Goal: Task Accomplishment & Management: Complete application form

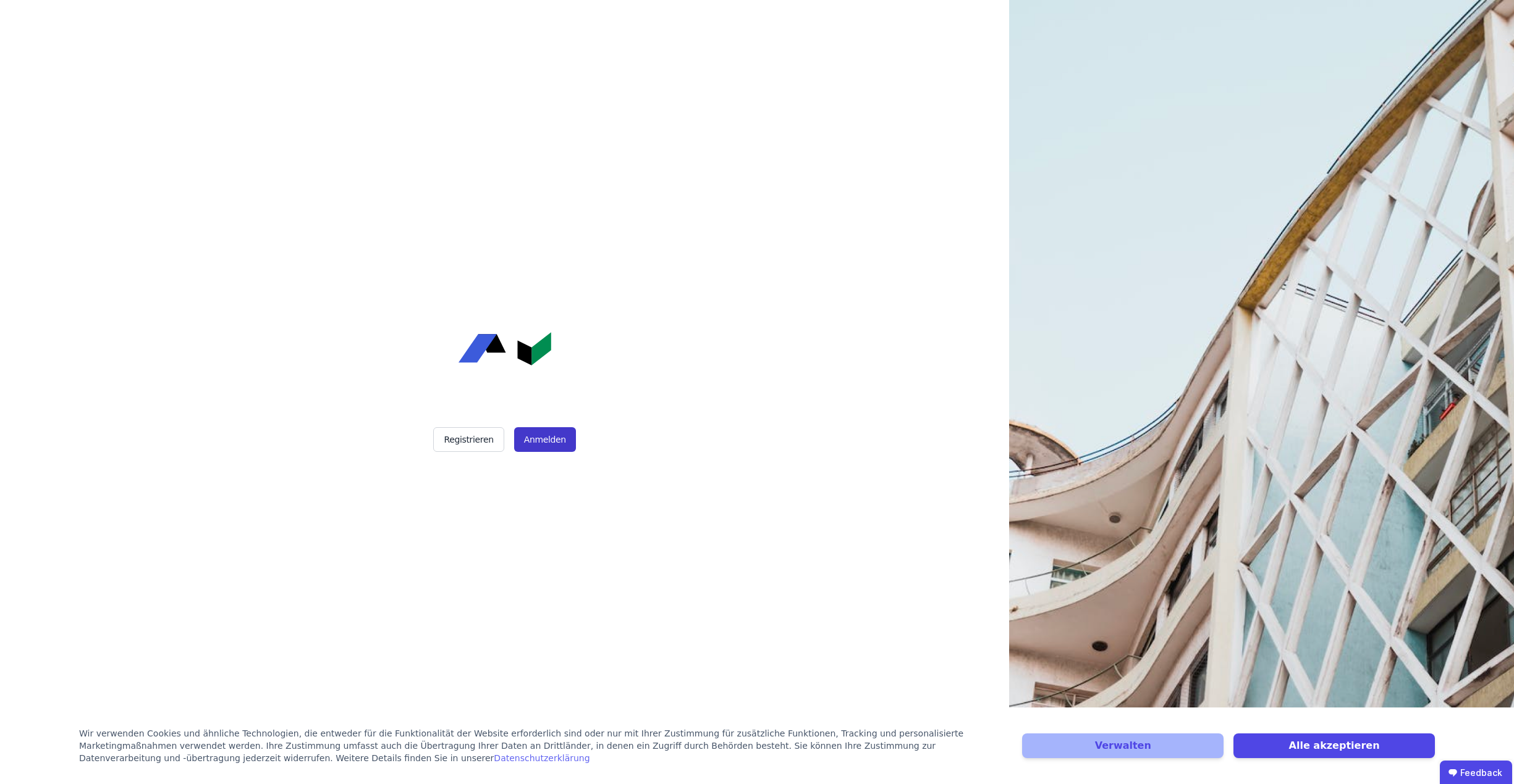
click at [562, 436] on button "Anmelden" at bounding box center [545, 439] width 62 height 24
drag, startPoint x: 485, startPoint y: 437, endPoint x: 497, endPoint y: 445, distance: 14.4
click at [485, 437] on button "Registrieren" at bounding box center [469, 439] width 71 height 24
click at [563, 436] on button "Anmelden" at bounding box center [545, 439] width 62 height 24
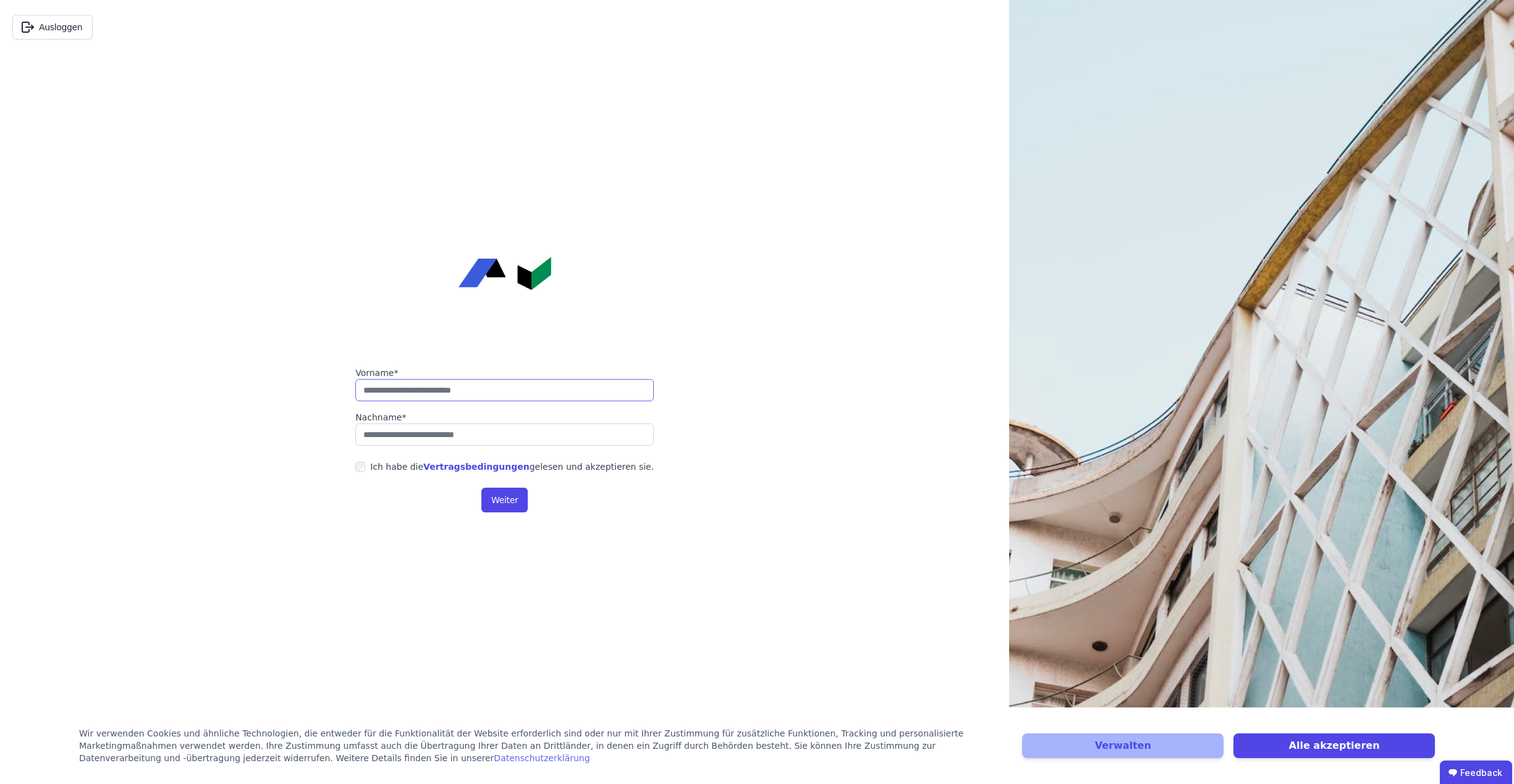
click at [551, 392] on input "string" at bounding box center [504, 390] width 298 height 22
type input "*****"
click at [520, 439] on input "string" at bounding box center [504, 435] width 298 height 22
type input "**********"
click at [487, 499] on button "Weiter" at bounding box center [504, 499] width 46 height 24
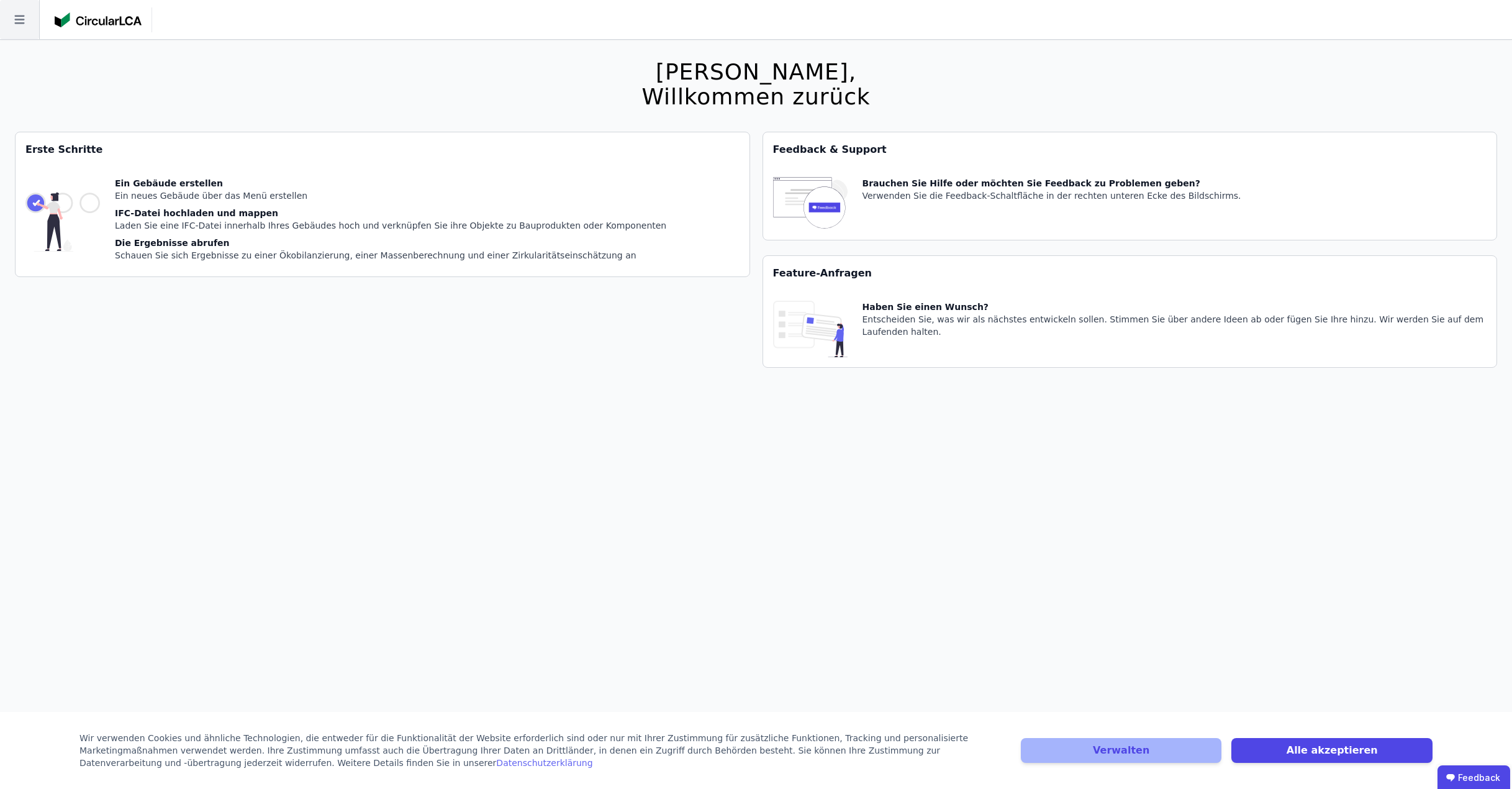
click at [19, 20] on icon at bounding box center [19, 19] width 39 height 39
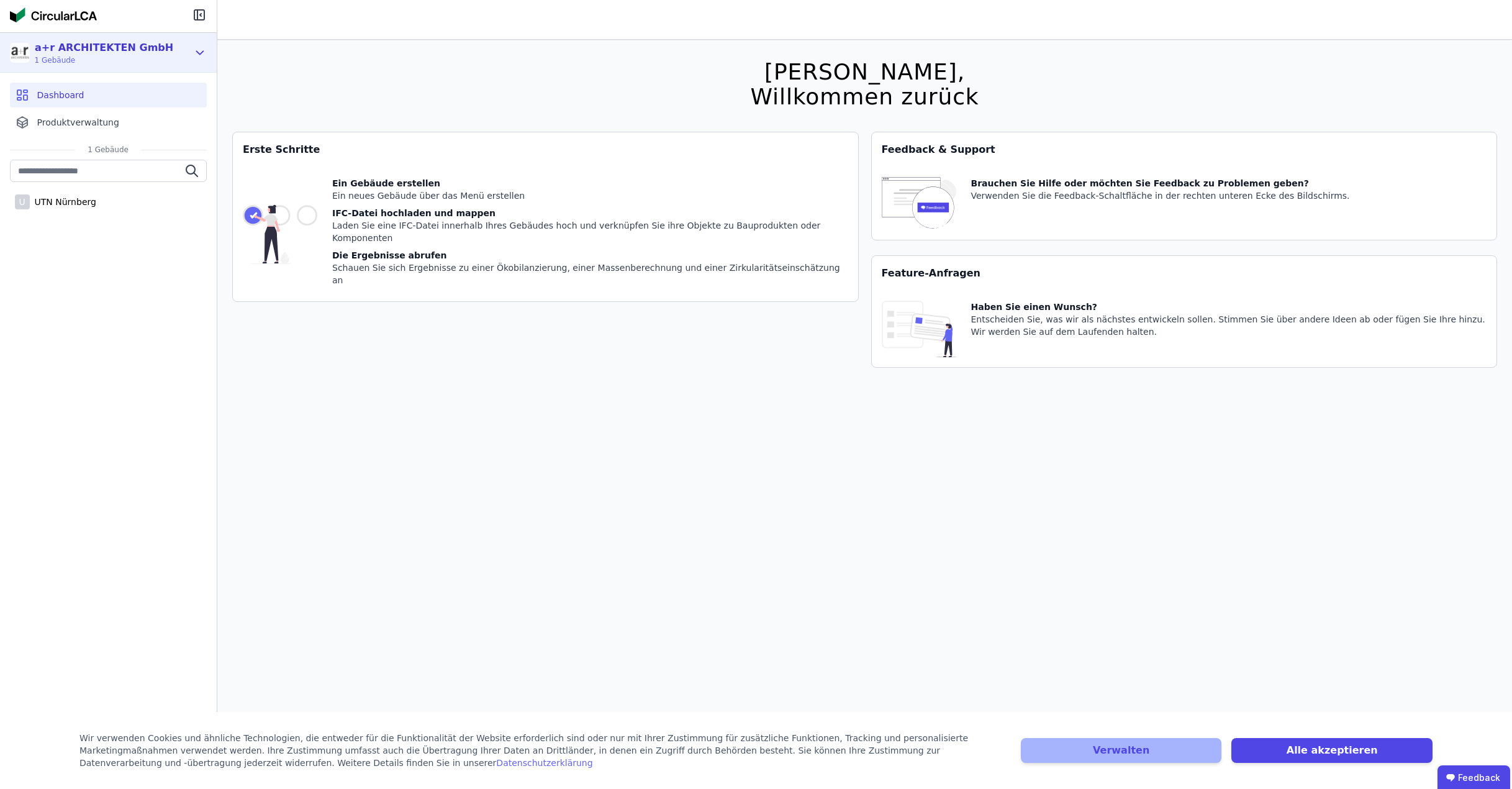
click at [61, 61] on span "1 Gebäude" at bounding box center [104, 60] width 138 height 10
click at [14, 340] on div "U UTN Nürnberg" at bounding box center [108, 438] width 217 height 558
click at [92, 46] on div "a+r ARCHITEKTEN GmbH" at bounding box center [104, 48] width 138 height 15
click at [117, 312] on div "U UTN Nürnberg" at bounding box center [108, 438] width 217 height 558
